Goal: Task Accomplishment & Management: Manage account settings

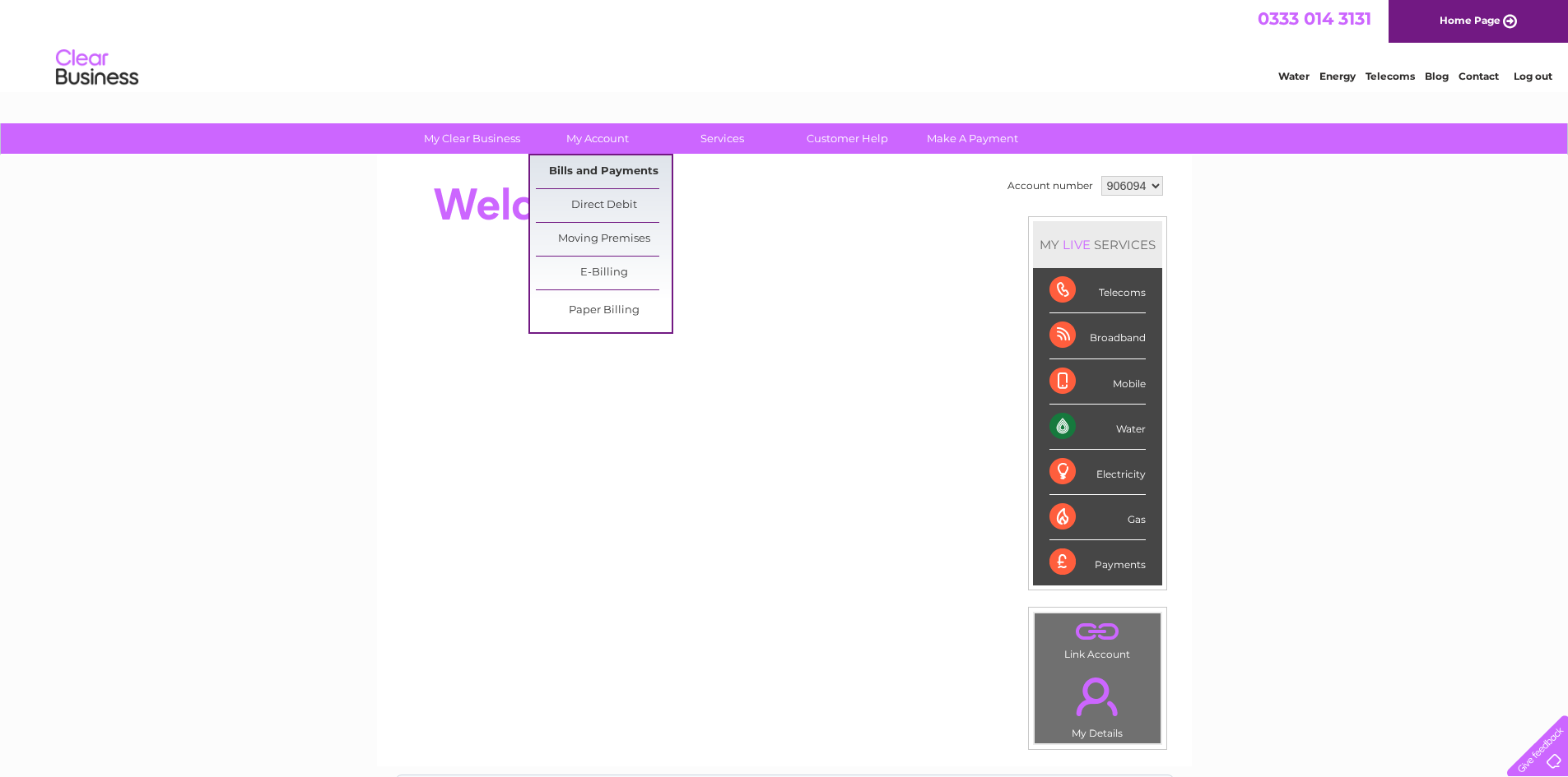
click at [591, 169] on link "Bills and Payments" at bounding box center [604, 171] width 136 height 33
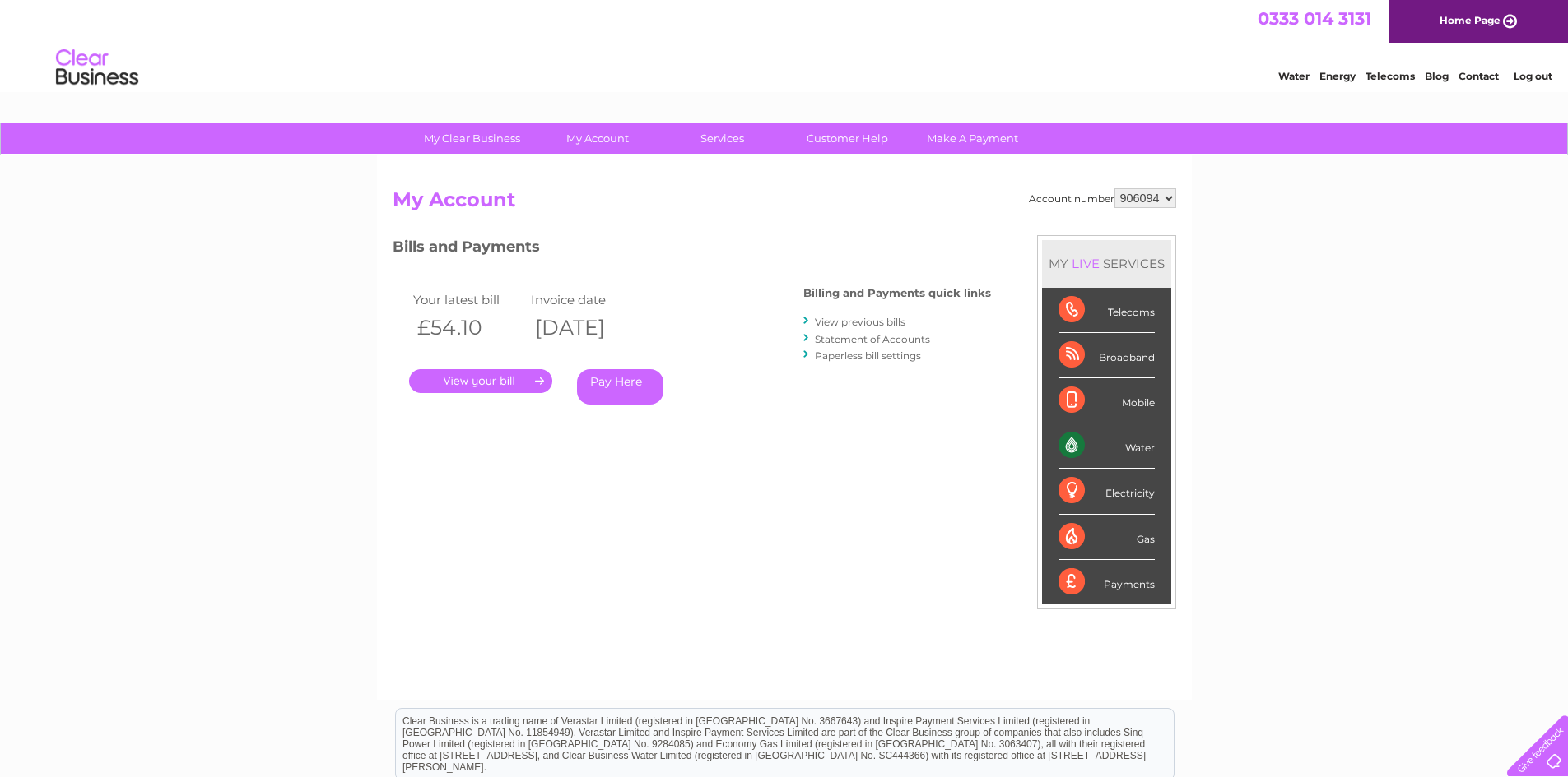
click at [525, 388] on link "." at bounding box center [481, 381] width 143 height 24
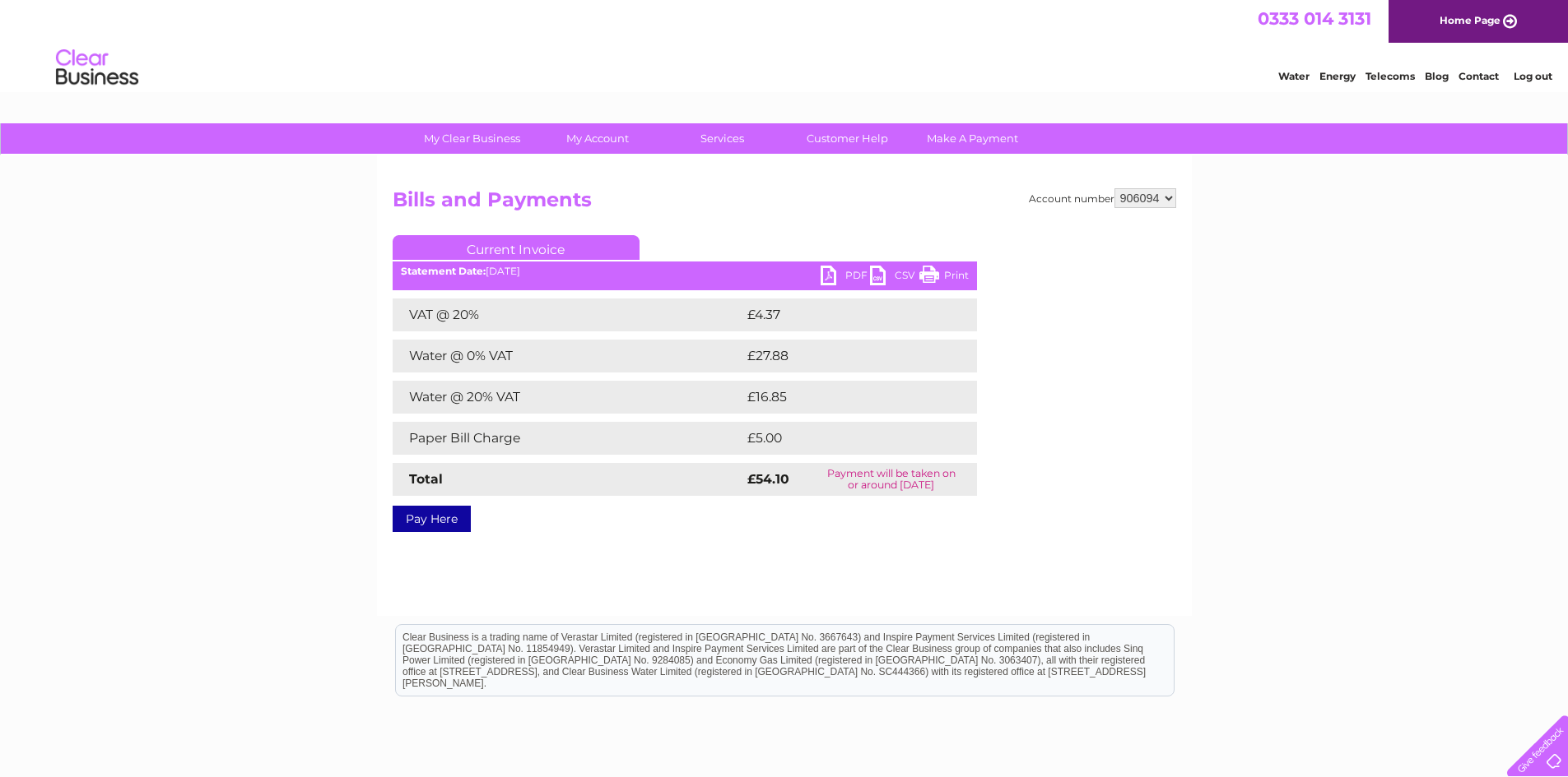
click at [832, 275] on link "PDF" at bounding box center [844, 278] width 49 height 24
click at [1529, 75] on link "Log out" at bounding box center [1534, 75] width 39 height 12
